Goal: Find specific page/section: Find specific page/section

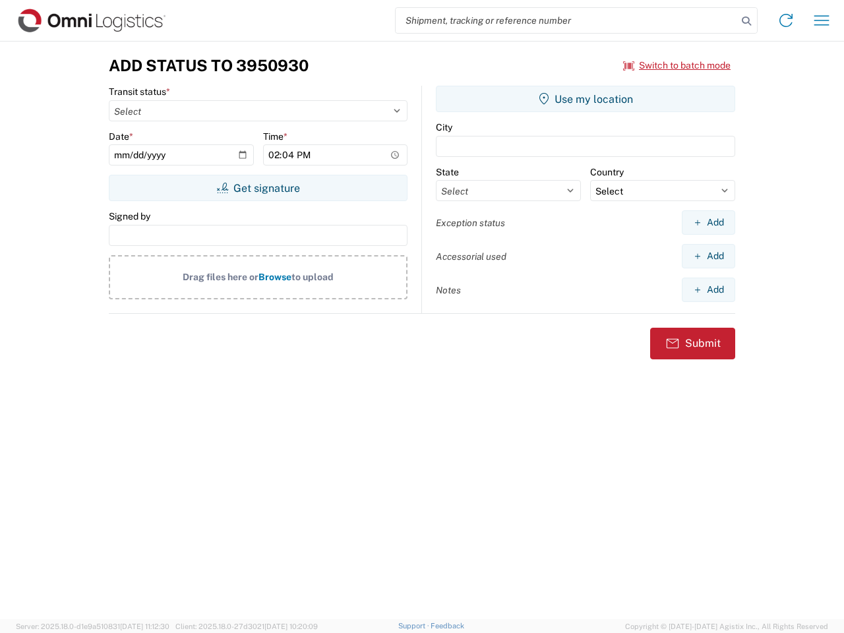
click at [567, 20] on input "search" at bounding box center [567, 20] width 342 height 25
click at [747, 21] on icon at bounding box center [747, 21] width 18 height 18
click at [786, 20] on icon at bounding box center [786, 20] width 21 height 21
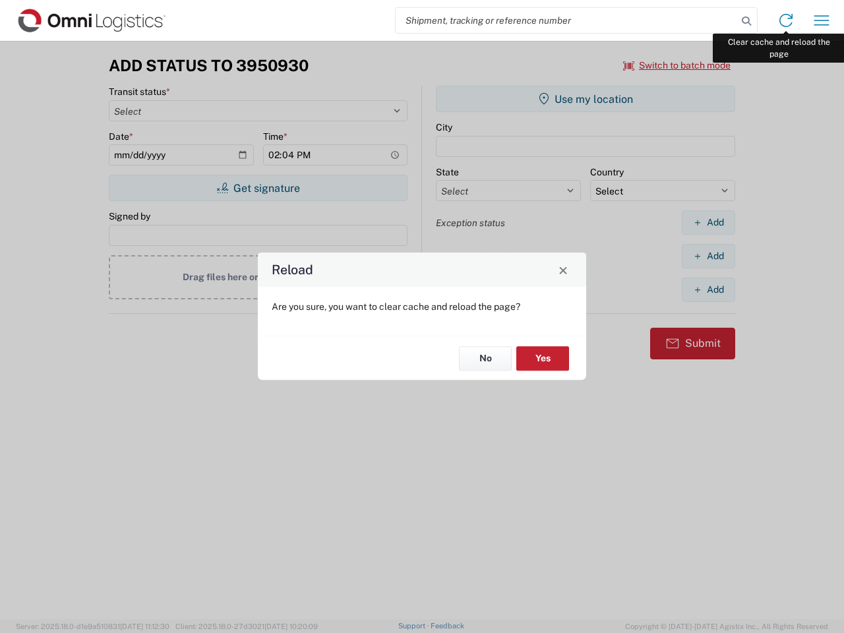
click at [822, 20] on div "Reload Are you sure, you want to clear cache and reload the page? No Yes" at bounding box center [422, 316] width 844 height 633
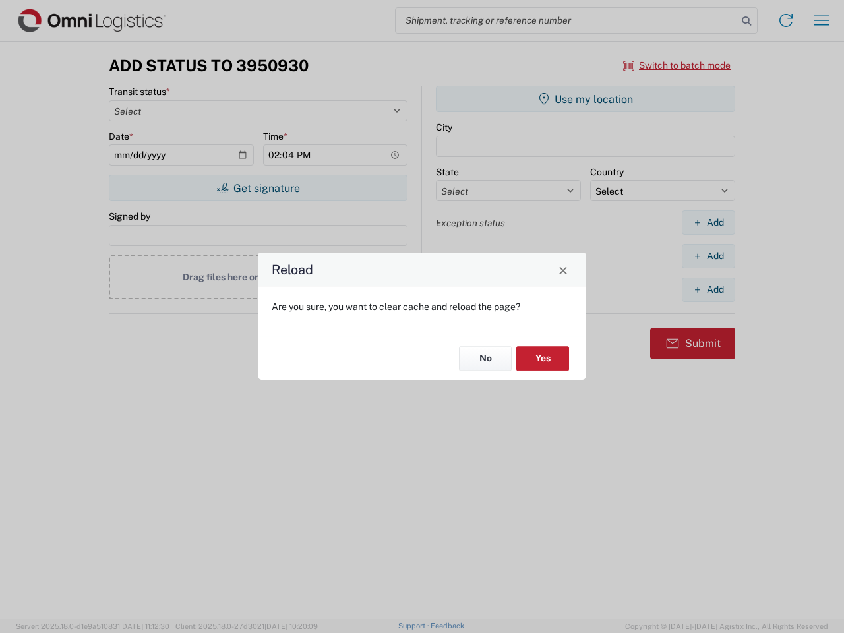
click at [678, 65] on div "Reload Are you sure, you want to clear cache and reload the page? No Yes" at bounding box center [422, 316] width 844 height 633
click at [258, 188] on div "Reload Are you sure, you want to clear cache and reload the page? No Yes" at bounding box center [422, 316] width 844 height 633
click at [586, 99] on div "Reload Are you sure, you want to clear cache and reload the page? No Yes" at bounding box center [422, 316] width 844 height 633
click at [709, 222] on div "Reload Are you sure, you want to clear cache and reload the page? No Yes" at bounding box center [422, 316] width 844 height 633
click at [709, 256] on div "Reload Are you sure, you want to clear cache and reload the page? No Yes" at bounding box center [422, 316] width 844 height 633
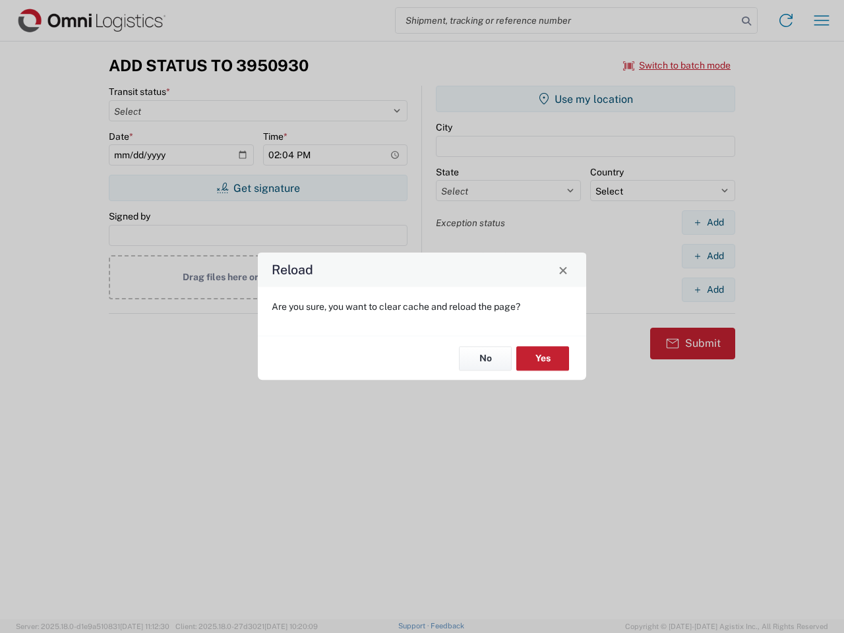
click at [709, 290] on div "Reload Are you sure, you want to clear cache and reload the page? No Yes" at bounding box center [422, 316] width 844 height 633
